Goal: Transaction & Acquisition: Purchase product/service

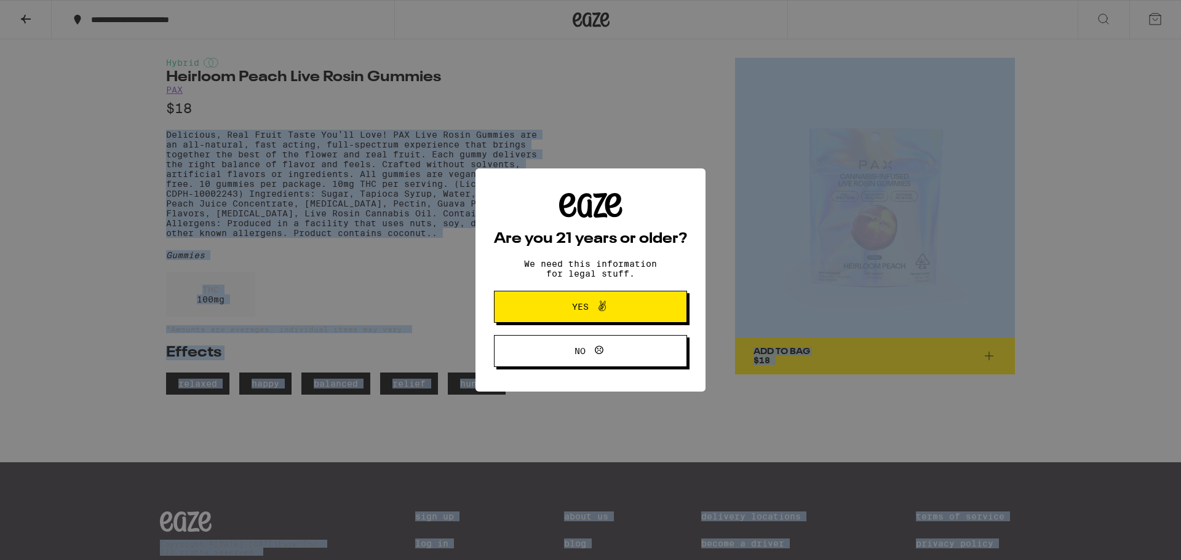
drag, startPoint x: 0, startPoint y: 0, endPoint x: 429, endPoint y: 231, distance: 487.4
click at [429, 231] on body "**********" at bounding box center [590, 328] width 1181 height 657
click at [376, 236] on div "Are you 21 years or older? We need this information for legal stuff. Yes No" at bounding box center [590, 280] width 1181 height 560
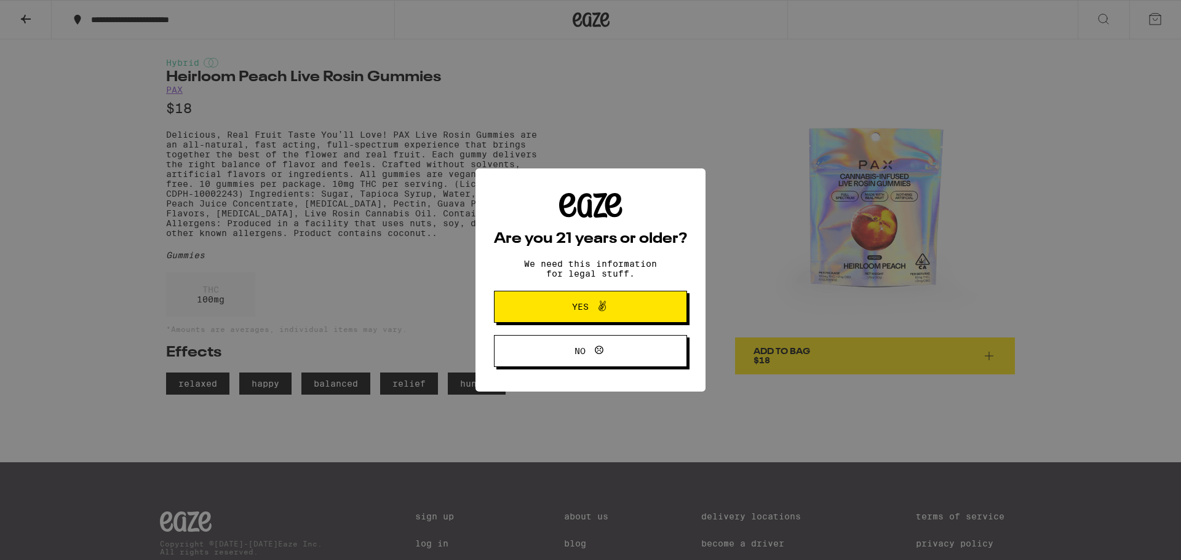
click at [584, 304] on span "Yes" at bounding box center [580, 307] width 17 height 9
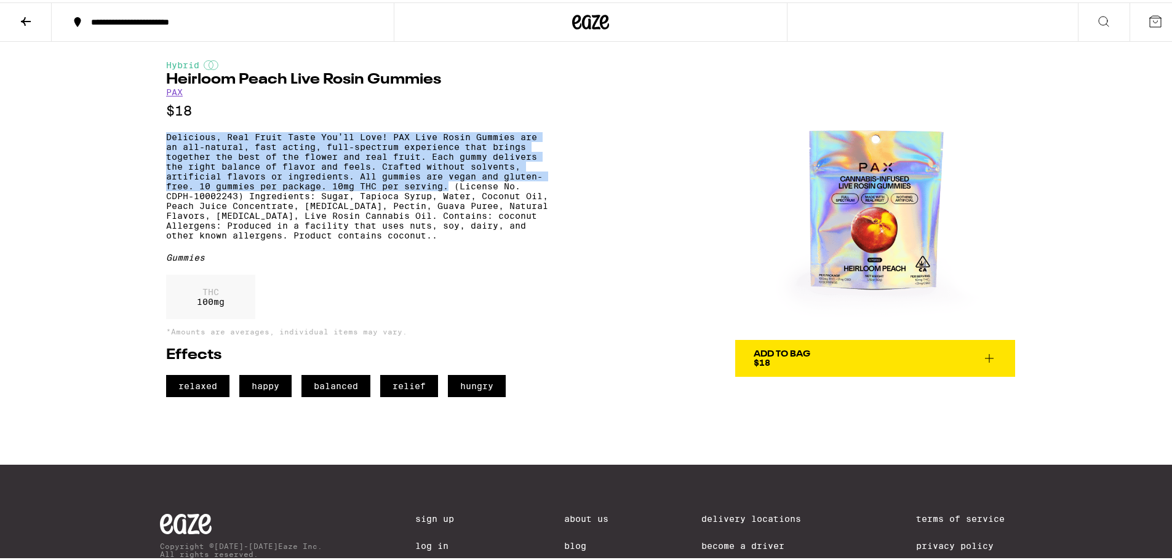
drag, startPoint x: 162, startPoint y: 135, endPoint x: 442, endPoint y: 195, distance: 286.9
click at [442, 195] on p "Delicious, Real Fruit Taste You’ll Love! PAX Live Rosin Gummies are an all-natu…" at bounding box center [357, 184] width 382 height 108
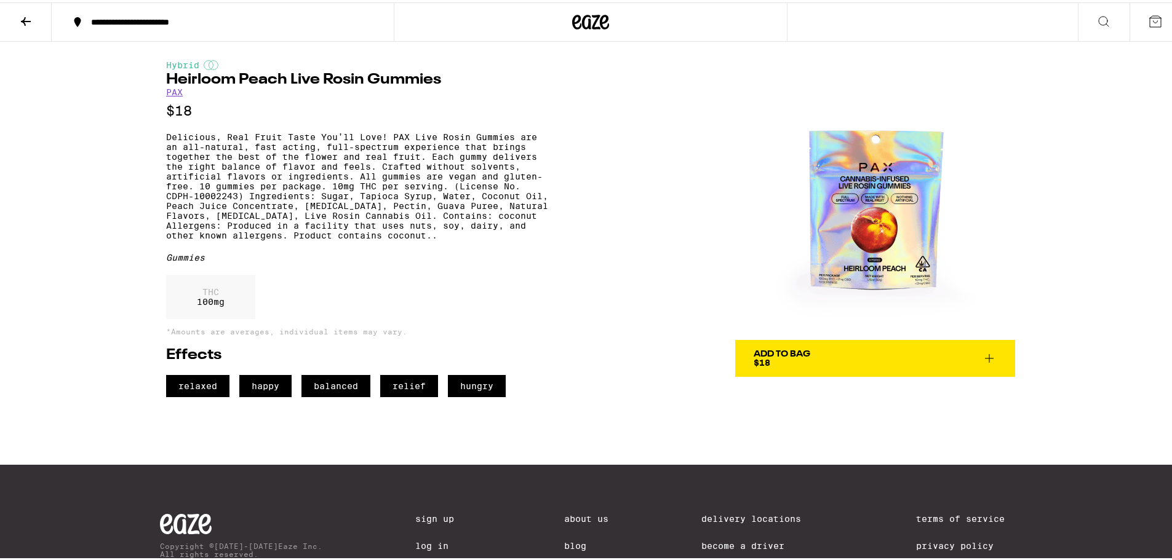
click at [444, 196] on p "Delicious, Real Fruit Taste You’ll Love! PAX Live Rosin Gummies are an all-natu…" at bounding box center [357, 184] width 382 height 108
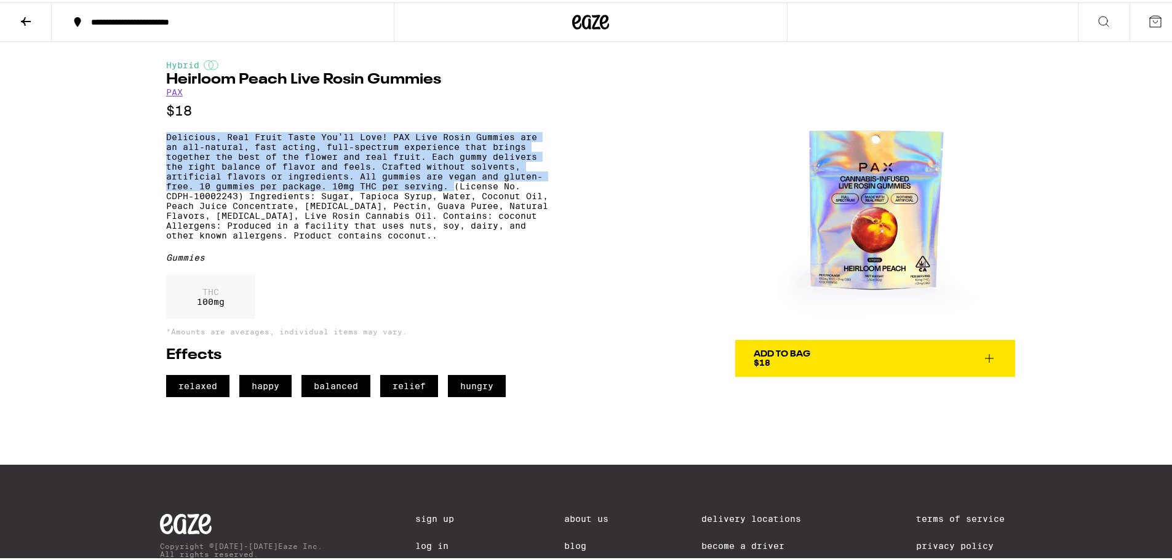
drag, startPoint x: 444, startPoint y: 196, endPoint x: 157, endPoint y: 140, distance: 291.5
click at [157, 140] on div "Hybrid Heirloom Peach Live Rosin Gummies PAX $18 Delicious, Real Fruit Taste Yo…" at bounding box center [591, 217] width 886 height 356
copy p "Delicious, Real Fruit Taste You’ll Love! PAX Live Rosin Gummies are an all-natu…"
drag, startPoint x: 418, startPoint y: 165, endPoint x: 383, endPoint y: 159, distance: 35.5
click at [417, 164] on p "Delicious, Real Fruit Taste You’ll Love! PAX Live Rosin Gummies are an all-natu…" at bounding box center [357, 184] width 382 height 108
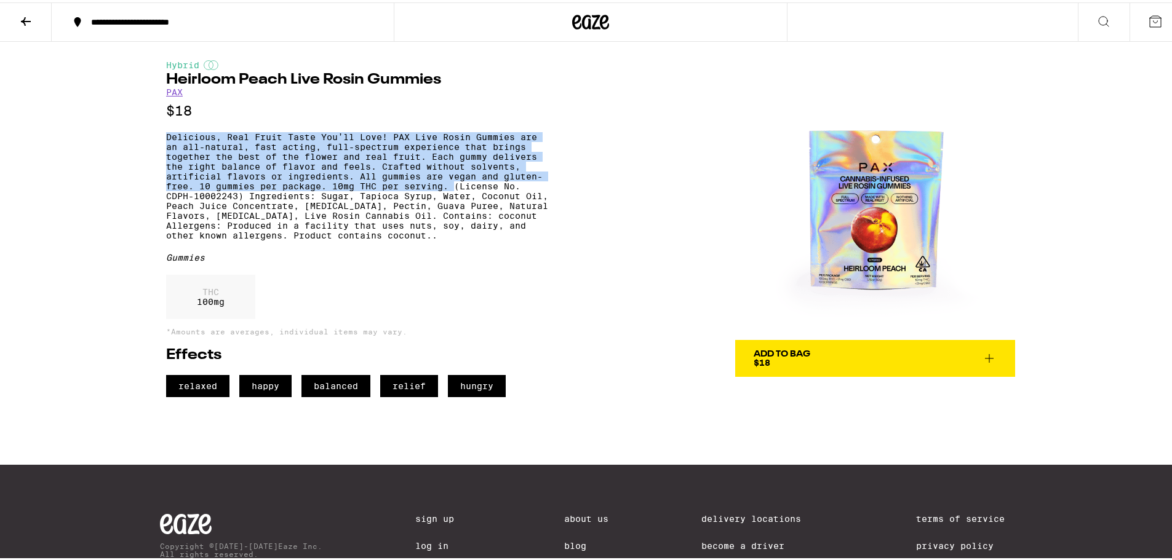
click at [446, 199] on p "Delicious, Real Fruit Taste You’ll Love! PAX Live Rosin Gummies are an all-natu…" at bounding box center [357, 184] width 382 height 108
drag, startPoint x: 446, startPoint y: 199, endPoint x: 176, endPoint y: 132, distance: 278.3
click at [176, 132] on div "Hybrid Heirloom Peach Live Rosin Gummies PAX $18 Delicious, Real Fruit Taste Yo…" at bounding box center [357, 226] width 382 height 337
